Goal: Find specific page/section: Find specific page/section

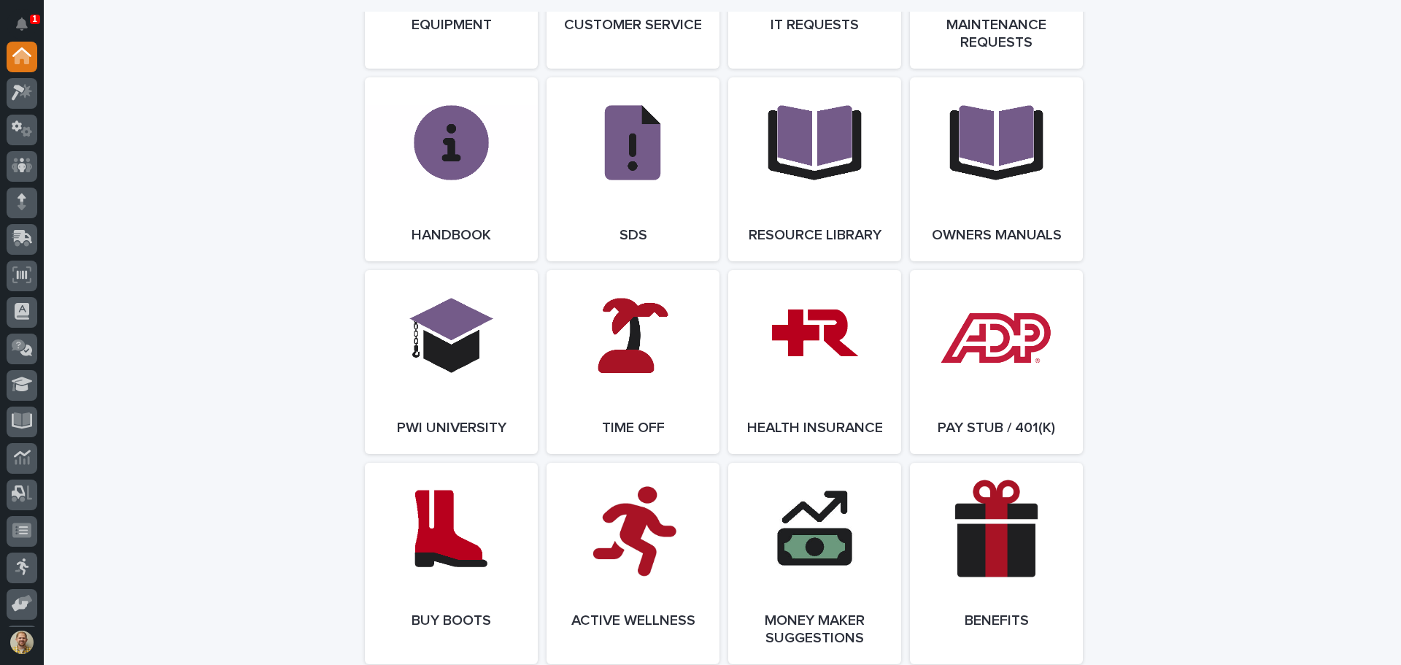
scroll to position [1730, 0]
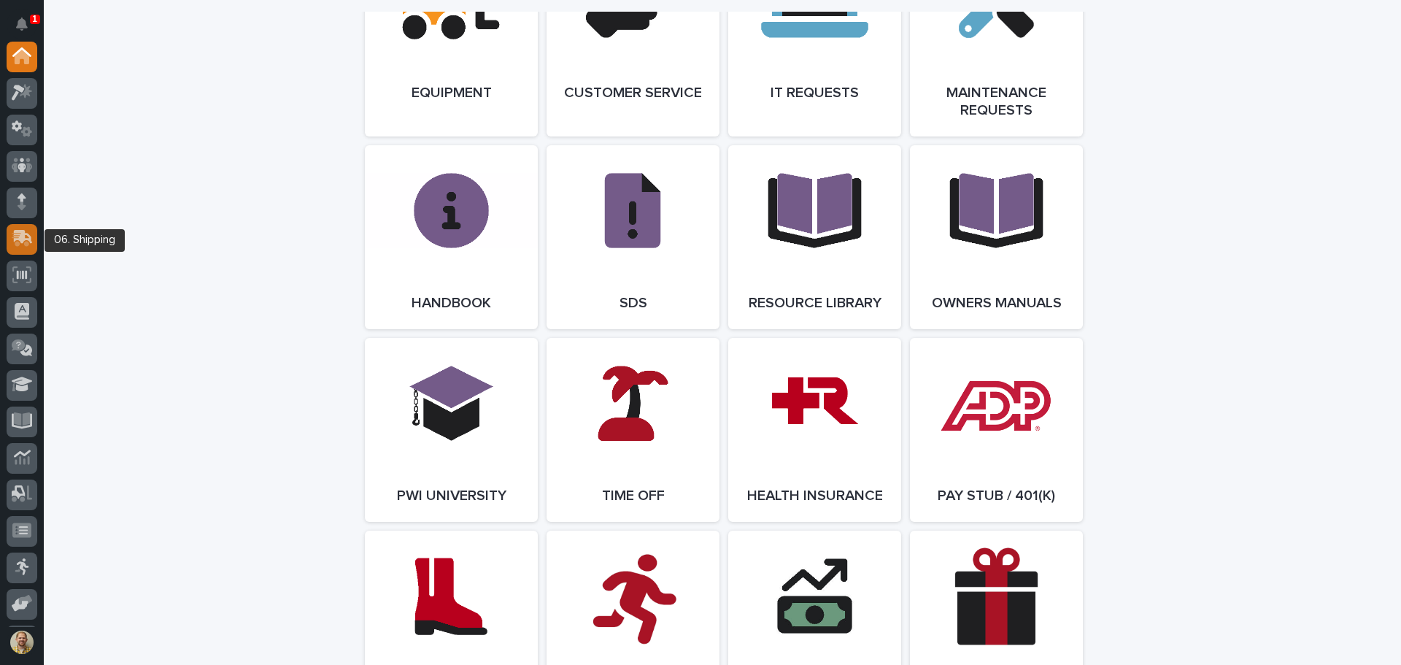
click at [28, 231] on icon at bounding box center [22, 238] width 21 height 17
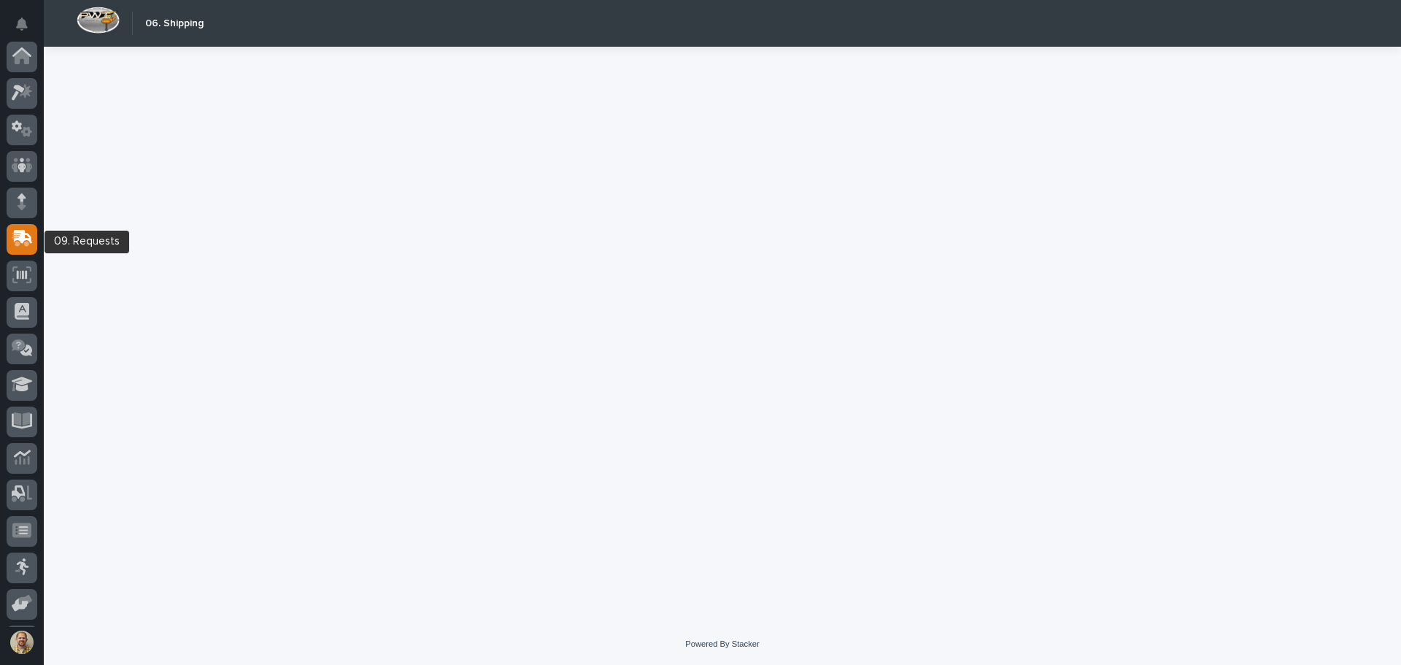
scroll to position [108, 0]
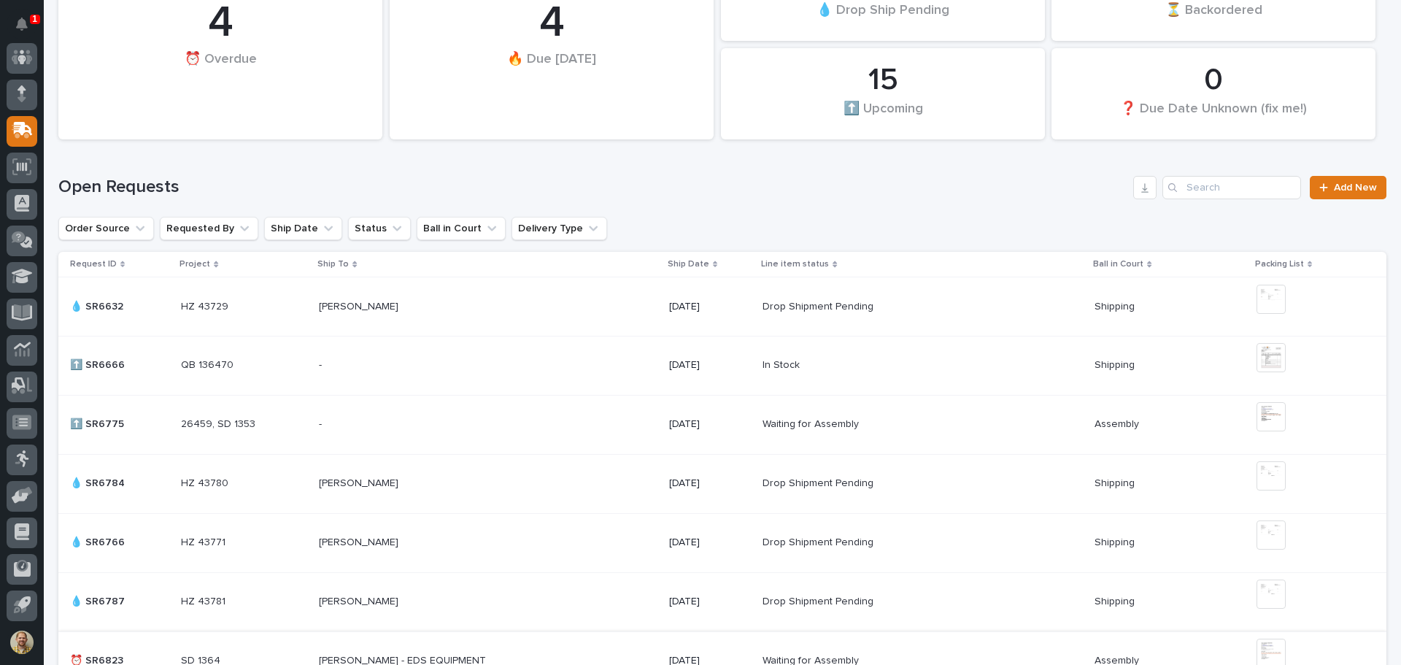
scroll to position [146, 0]
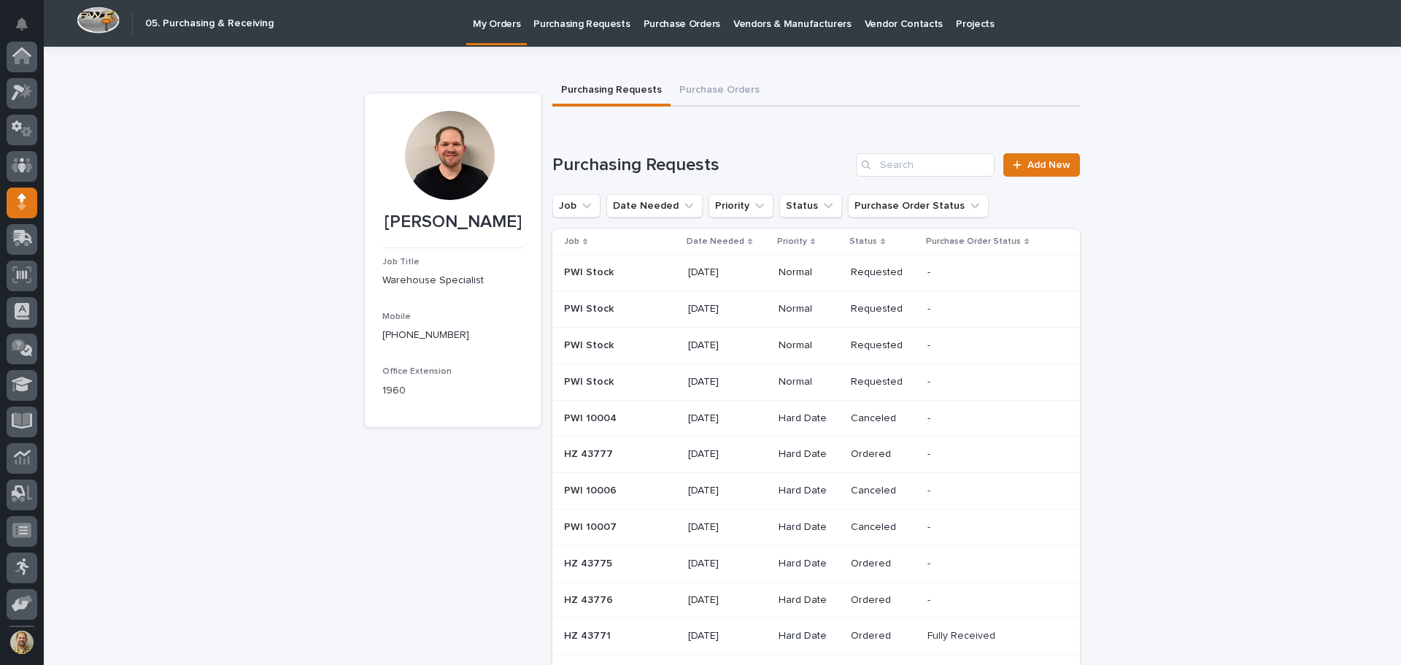
scroll to position [108, 0]
